Goal: Information Seeking & Learning: Learn about a topic

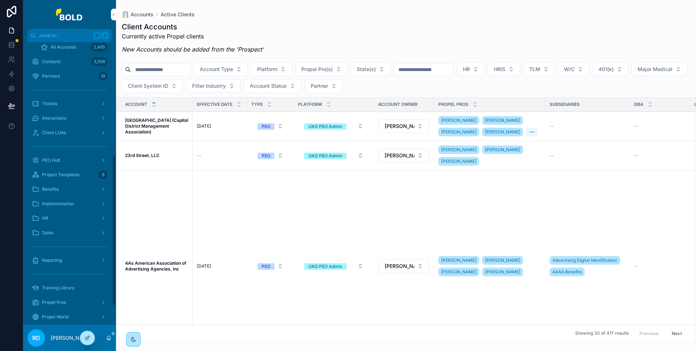
scroll to position [245, 0]
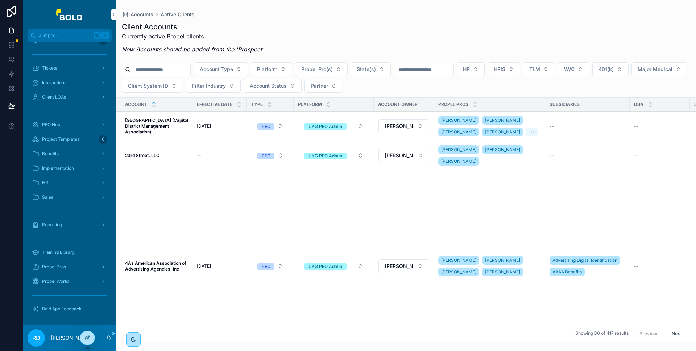
click at [71, 138] on span "Project Templates" at bounding box center [60, 139] width 37 height 6
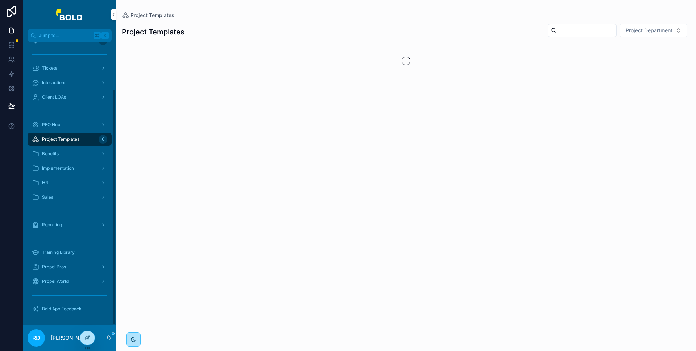
scroll to position [57, 0]
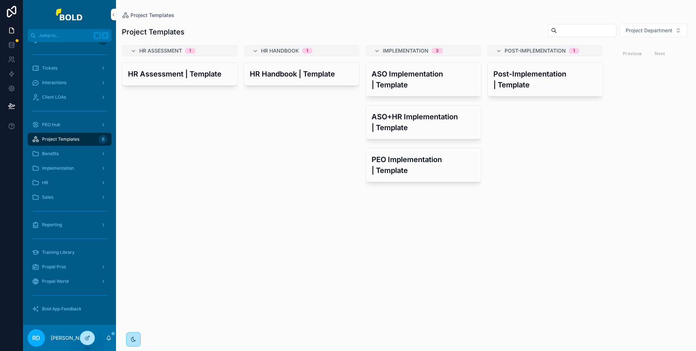
click at [166, 78] on h3 "HR Assessment | Template" at bounding box center [180, 74] width 104 height 11
click at [149, 152] on div "HR Assessment | Template" at bounding box center [180, 202] width 116 height 280
click at [274, 76] on h3 "HR Handbook | Template" at bounding box center [302, 74] width 104 height 11
click at [63, 307] on span "Bold App Feedback" at bounding box center [62, 309] width 40 height 6
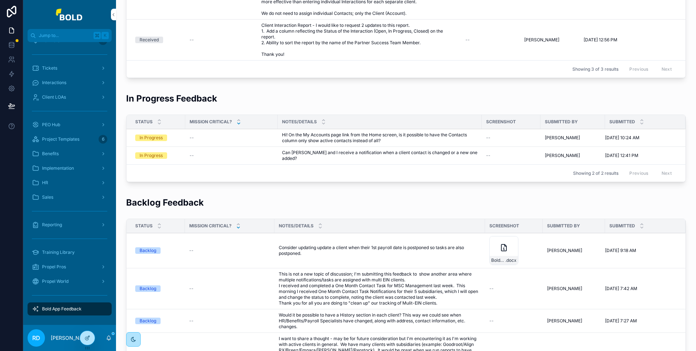
scroll to position [291, 0]
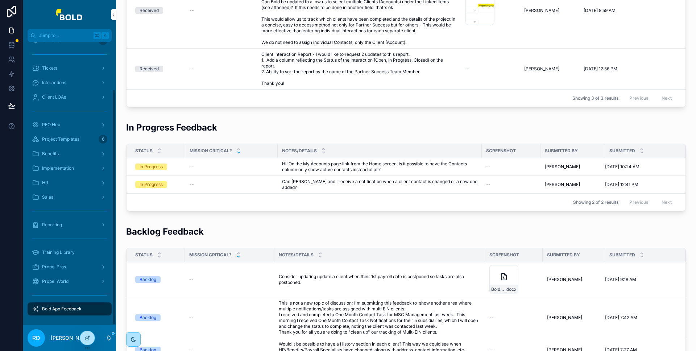
click at [76, 138] on span "Project Templates" at bounding box center [60, 139] width 37 height 6
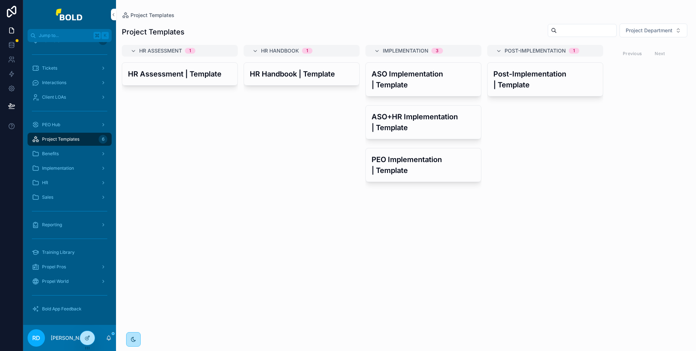
click at [315, 69] on h3 "HR Handbook | Template" at bounding box center [302, 74] width 104 height 11
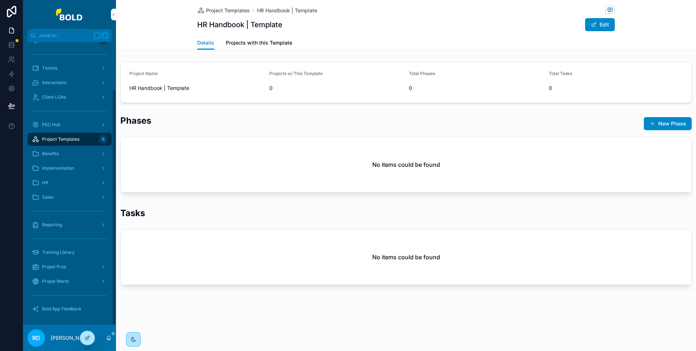
click at [74, 136] on span "Project Templates" at bounding box center [60, 139] width 37 height 6
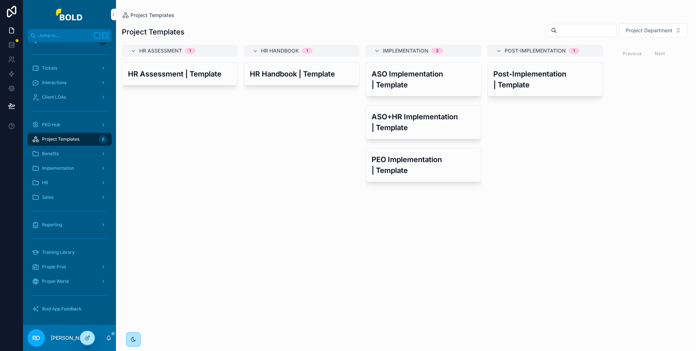
click at [390, 155] on h3 "PEO Implementation | Template" at bounding box center [424, 165] width 104 height 22
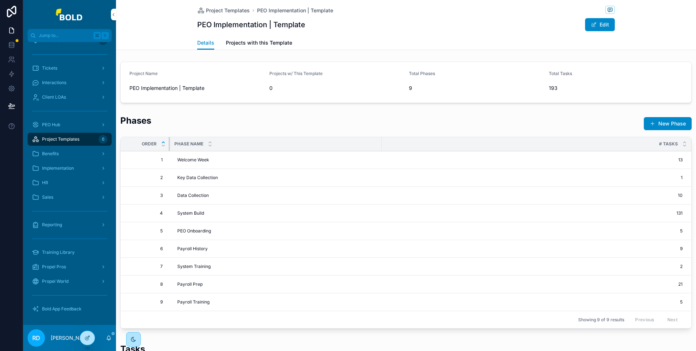
drag, startPoint x: 262, startPoint y: 144, endPoint x: 168, endPoint y: 147, distance: 93.6
click at [169, 147] on div "scrollable content" at bounding box center [170, 144] width 3 height 14
click at [276, 46] on link "Projects with this Template" at bounding box center [259, 43] width 66 height 15
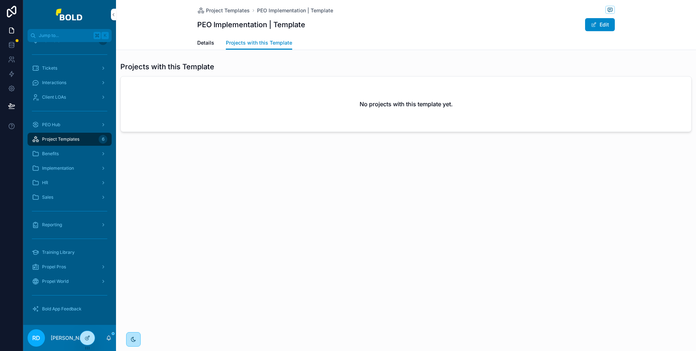
click at [207, 43] on span "Details" at bounding box center [205, 42] width 17 height 7
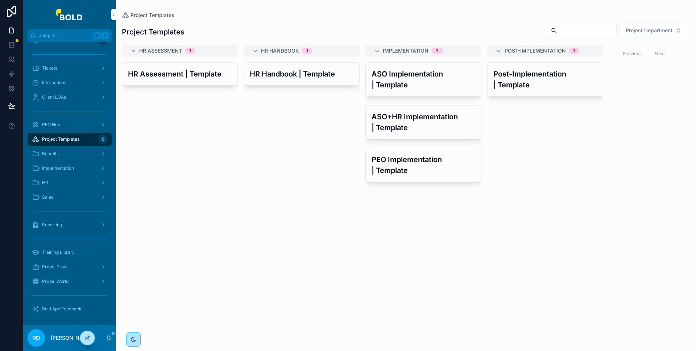
click at [163, 77] on h3 "HR Assessment | Template" at bounding box center [180, 74] width 104 height 11
click at [542, 86] on h3 "Post-Implementation | Template" at bounding box center [545, 80] width 104 height 22
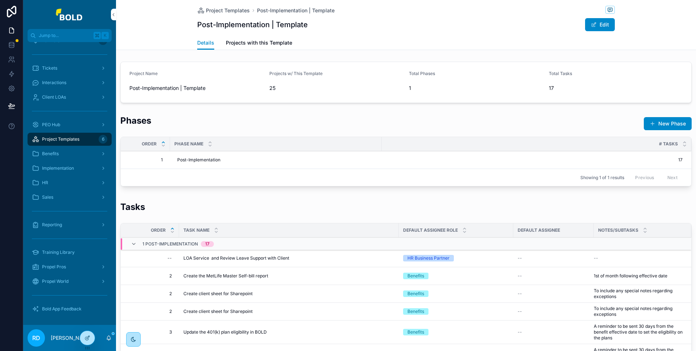
click at [84, 136] on div "Project Templates 6" at bounding box center [69, 139] width 75 height 12
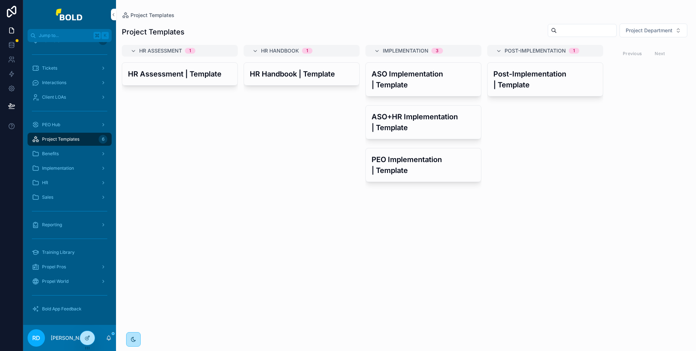
click at [208, 76] on h3 "HR Assessment | Template" at bounding box center [180, 74] width 104 height 11
click at [287, 69] on h3 "HR Handbook | Template" at bounding box center [302, 74] width 104 height 11
click at [436, 160] on h3 "PEO Implementation | Template" at bounding box center [424, 165] width 104 height 22
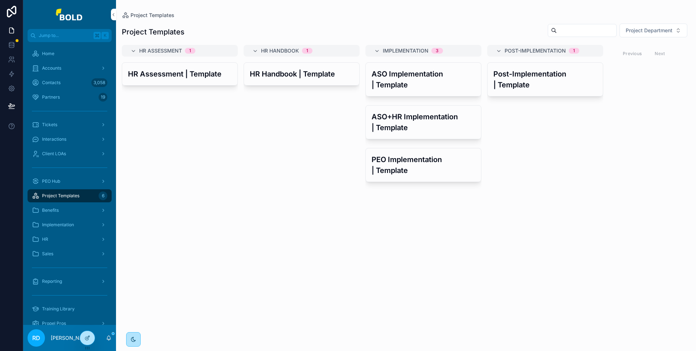
click at [429, 164] on h3 "PEO Implementation | Template" at bounding box center [424, 165] width 104 height 22
click at [522, 78] on h3 "Post-Implementation | Template" at bounding box center [545, 80] width 104 height 22
